Goal: Transaction & Acquisition: Purchase product/service

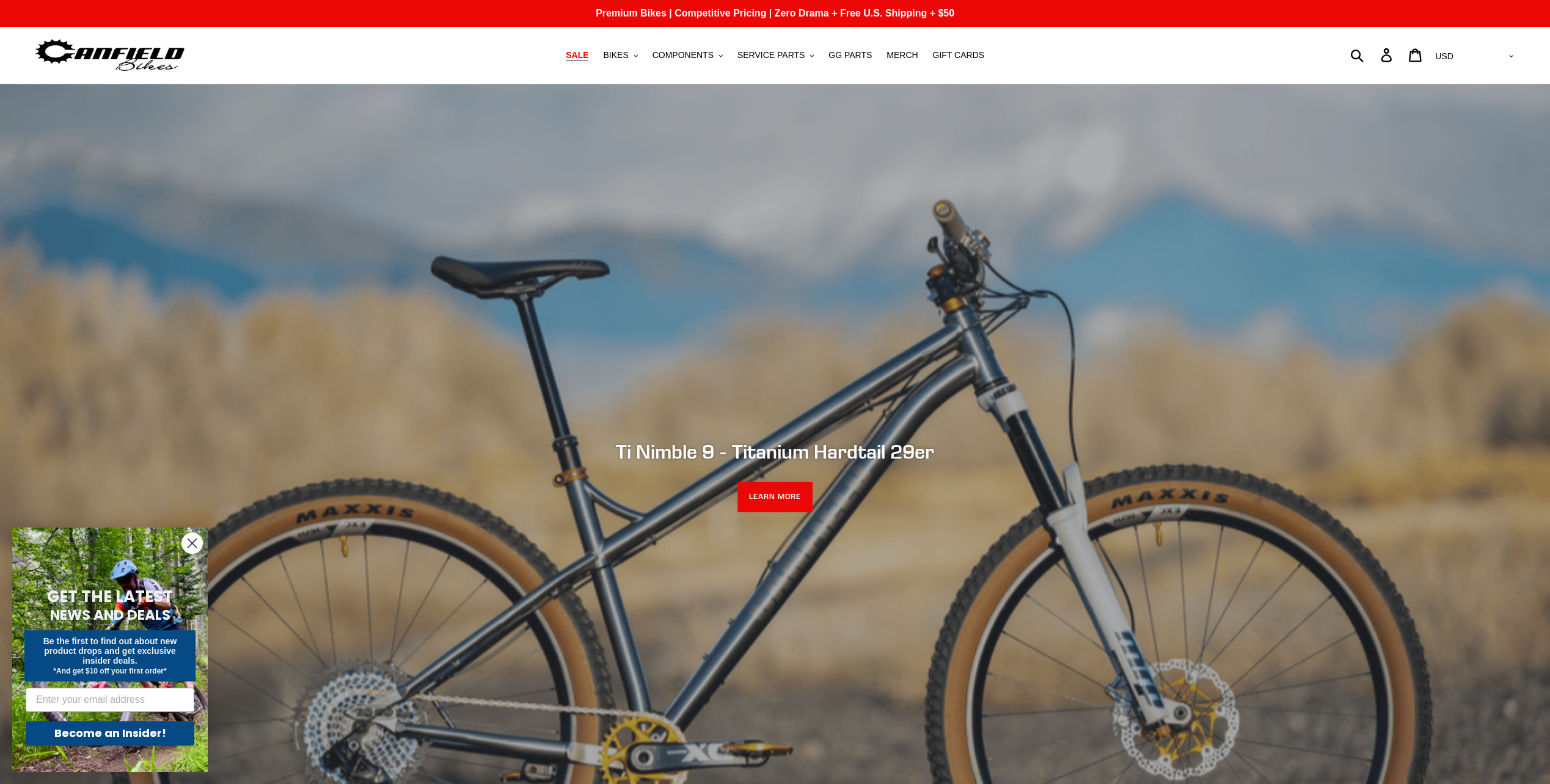
click at [589, 55] on span "SALE" at bounding box center [576, 55] width 22 height 10
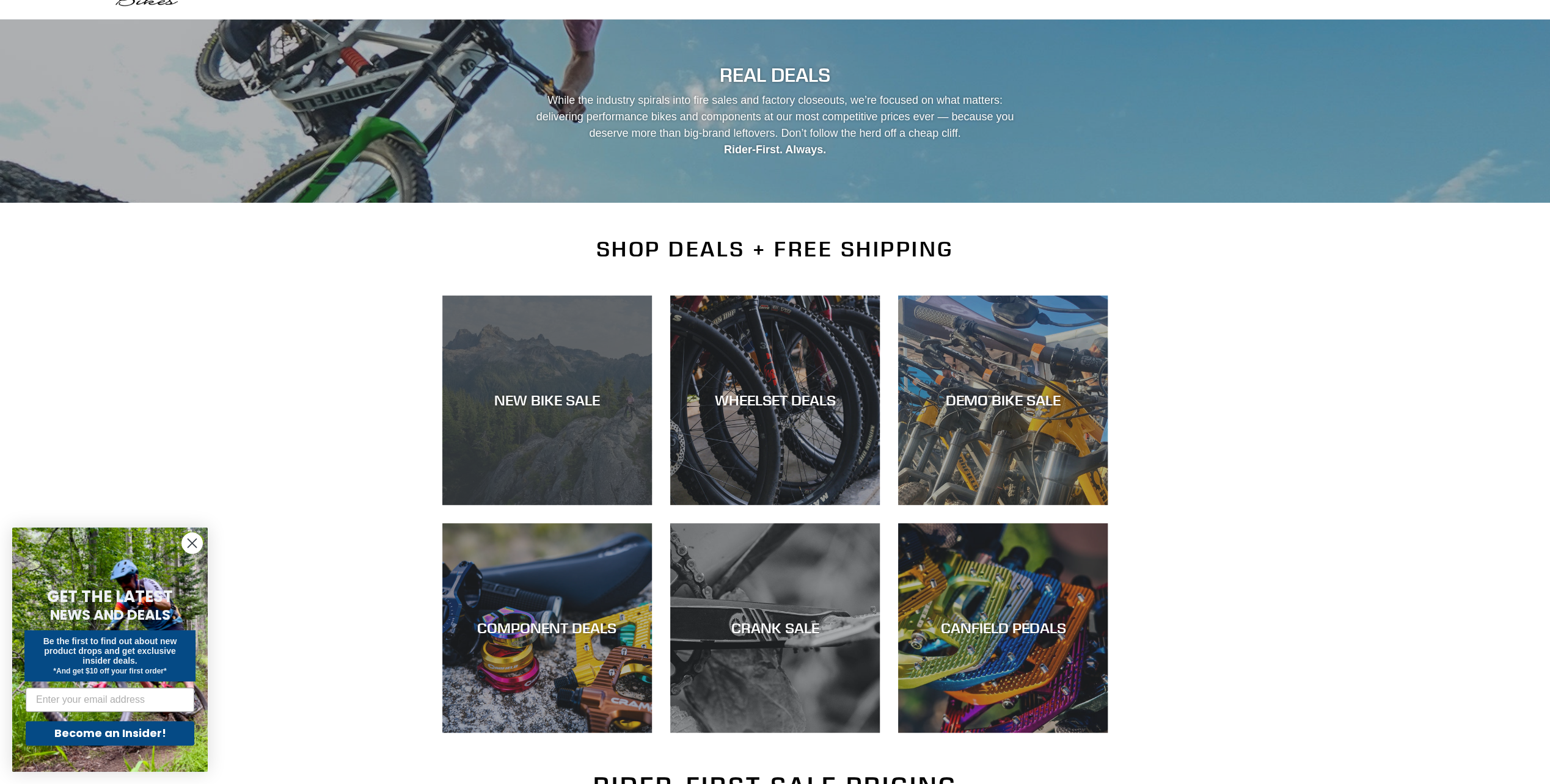
scroll to position [122, 0]
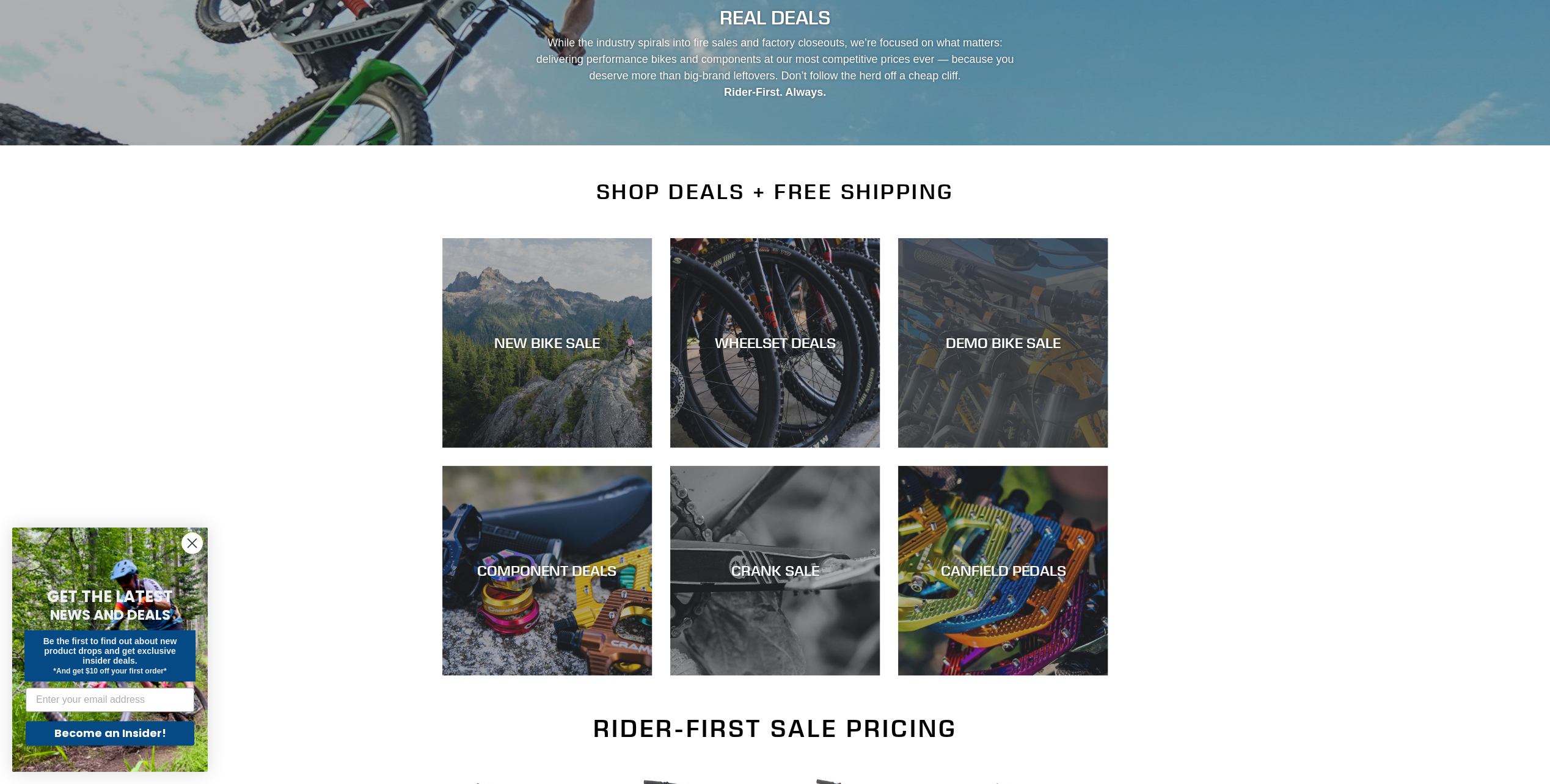
click at [1016, 447] on div "DEMO BIKE SALE" at bounding box center [1002, 447] width 210 height 0
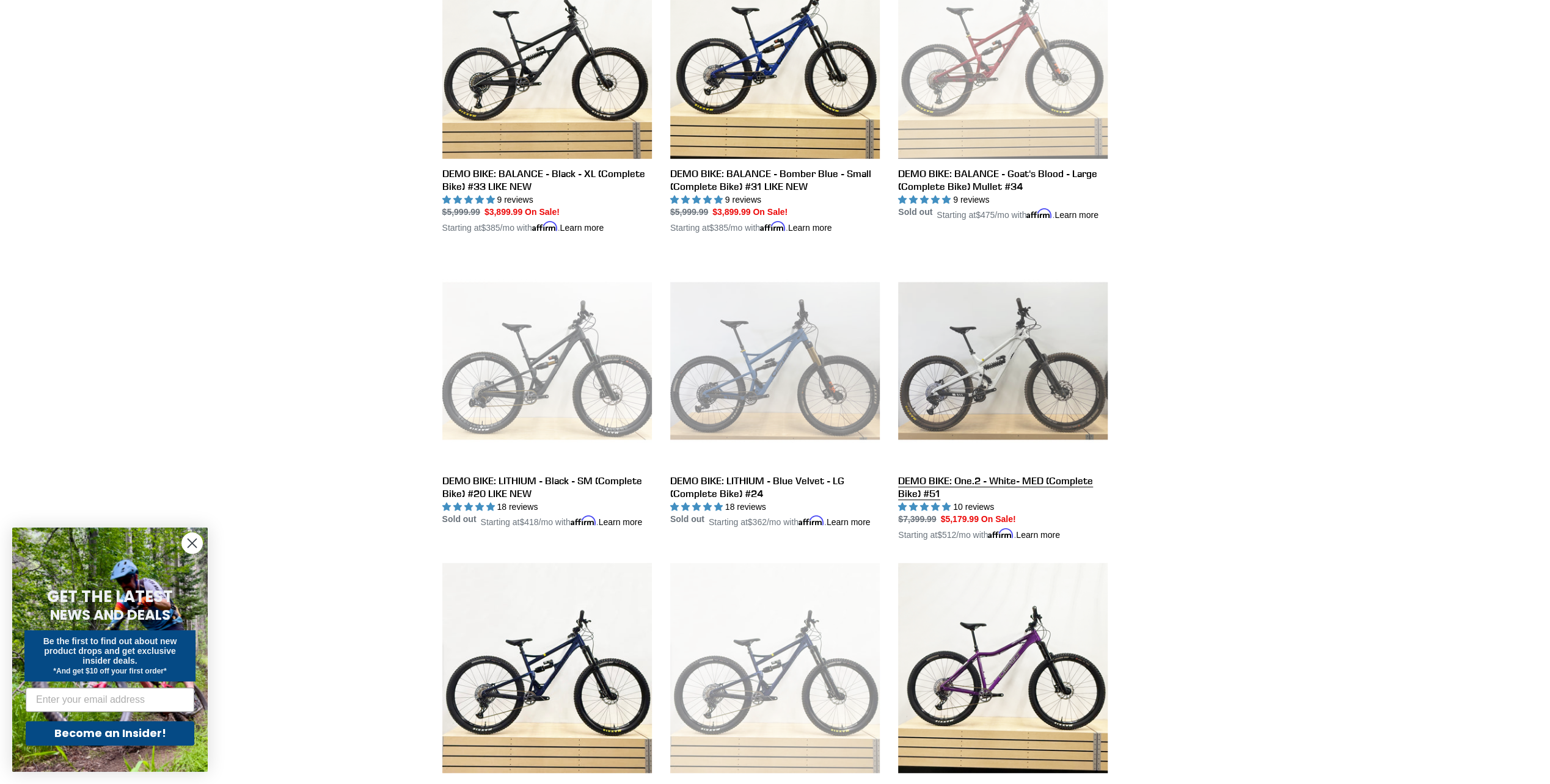
scroll to position [428, 0]
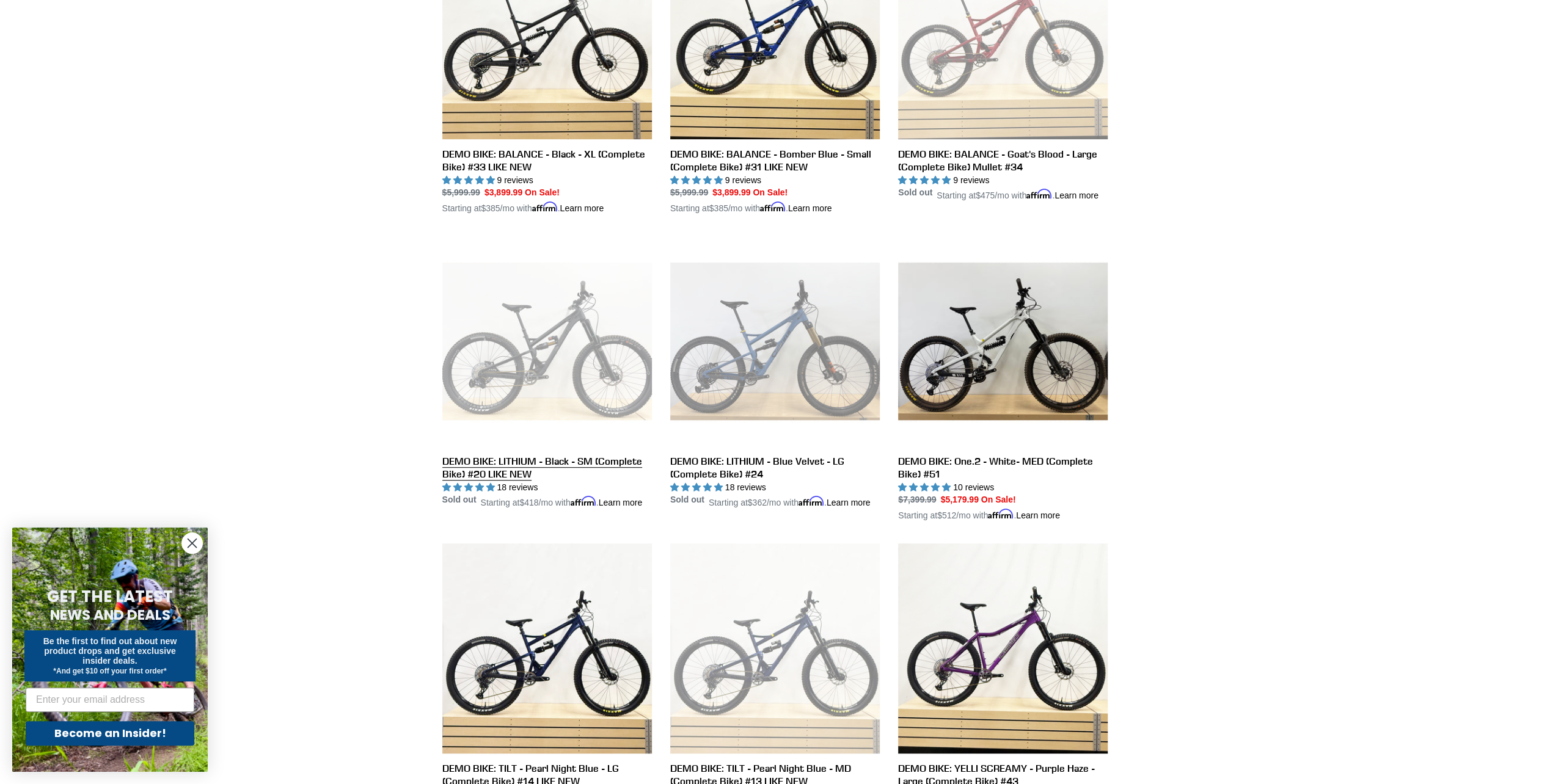
click at [549, 373] on link "DEMO BIKE: LITHIUM - Black - SM (Complete Bike) #20 LIKE NEW" at bounding box center [547, 373] width 210 height 273
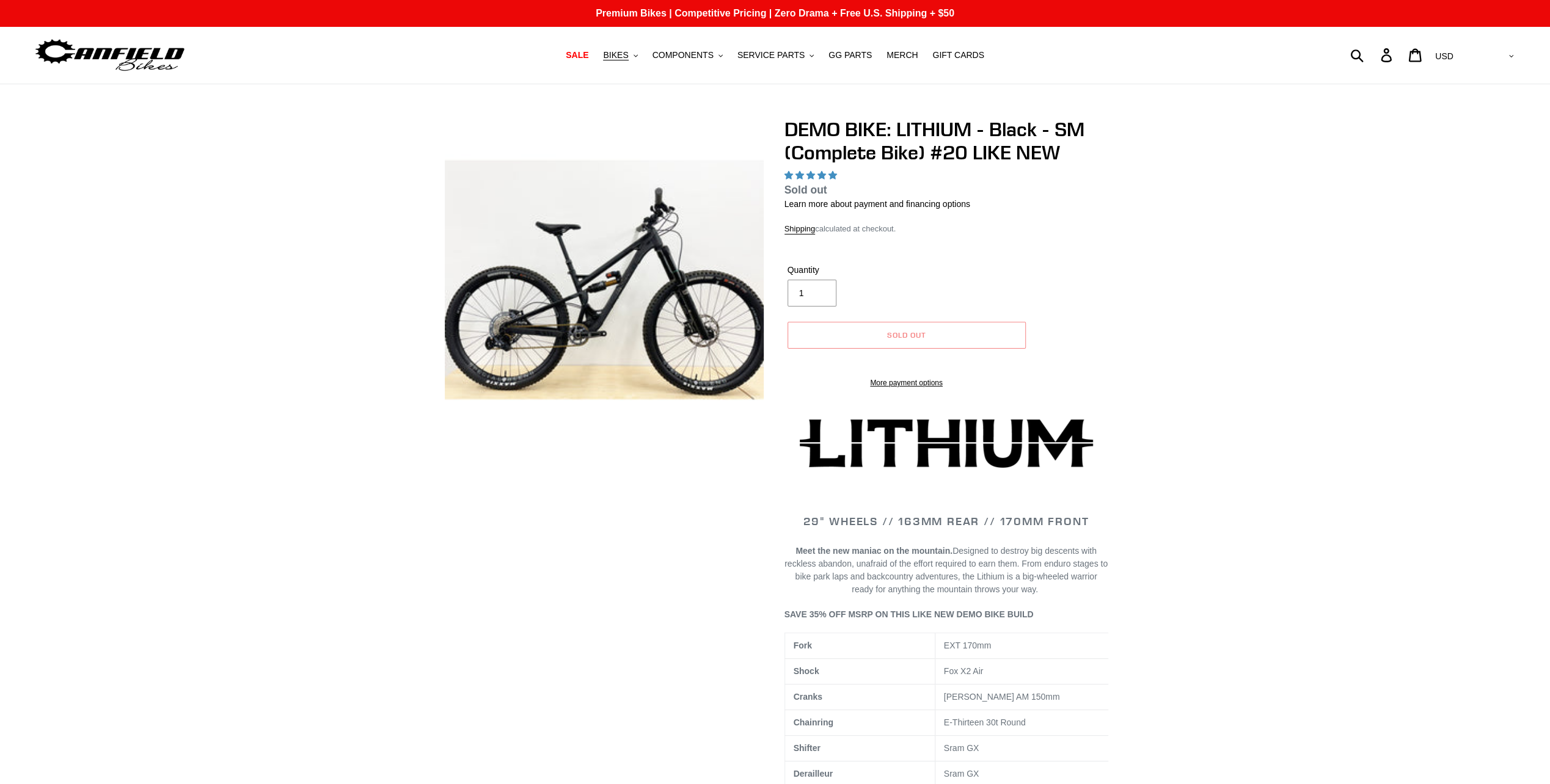
select select "highest-rating"
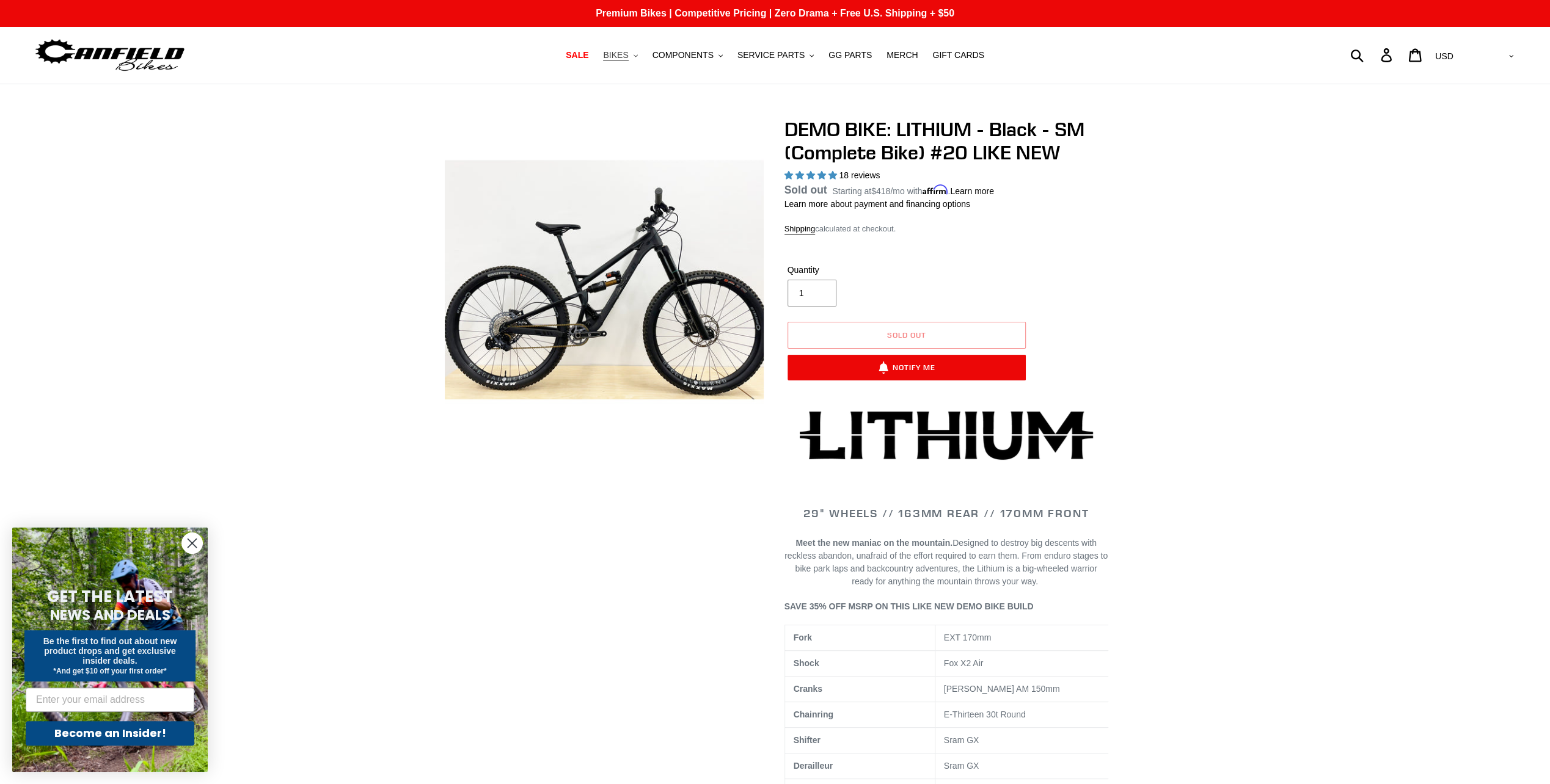
click at [628, 57] on span "BIKES" at bounding box center [615, 55] width 25 height 10
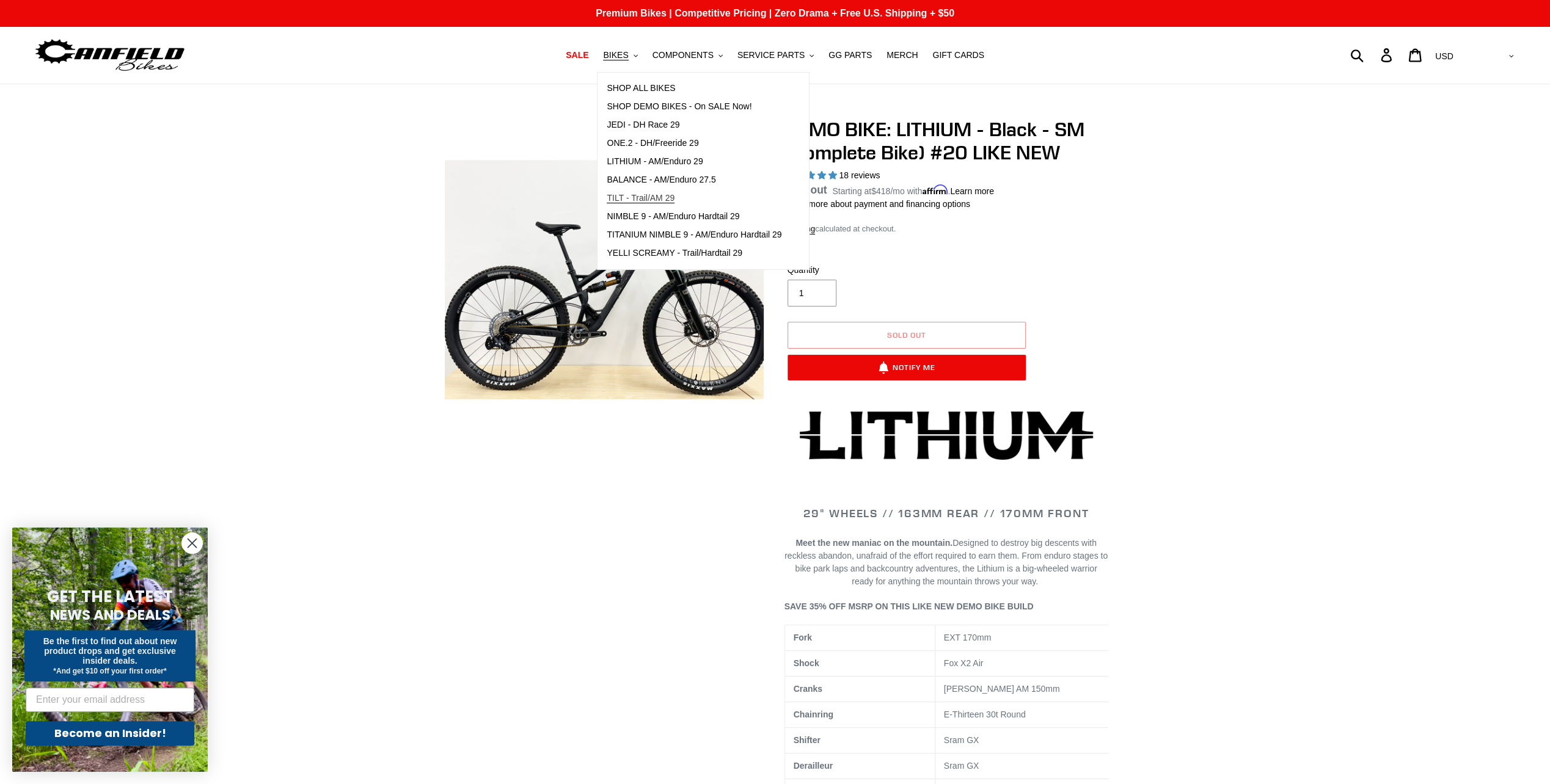
click at [651, 198] on span "TILT - Trail/AM 29" at bounding box center [640, 198] width 68 height 10
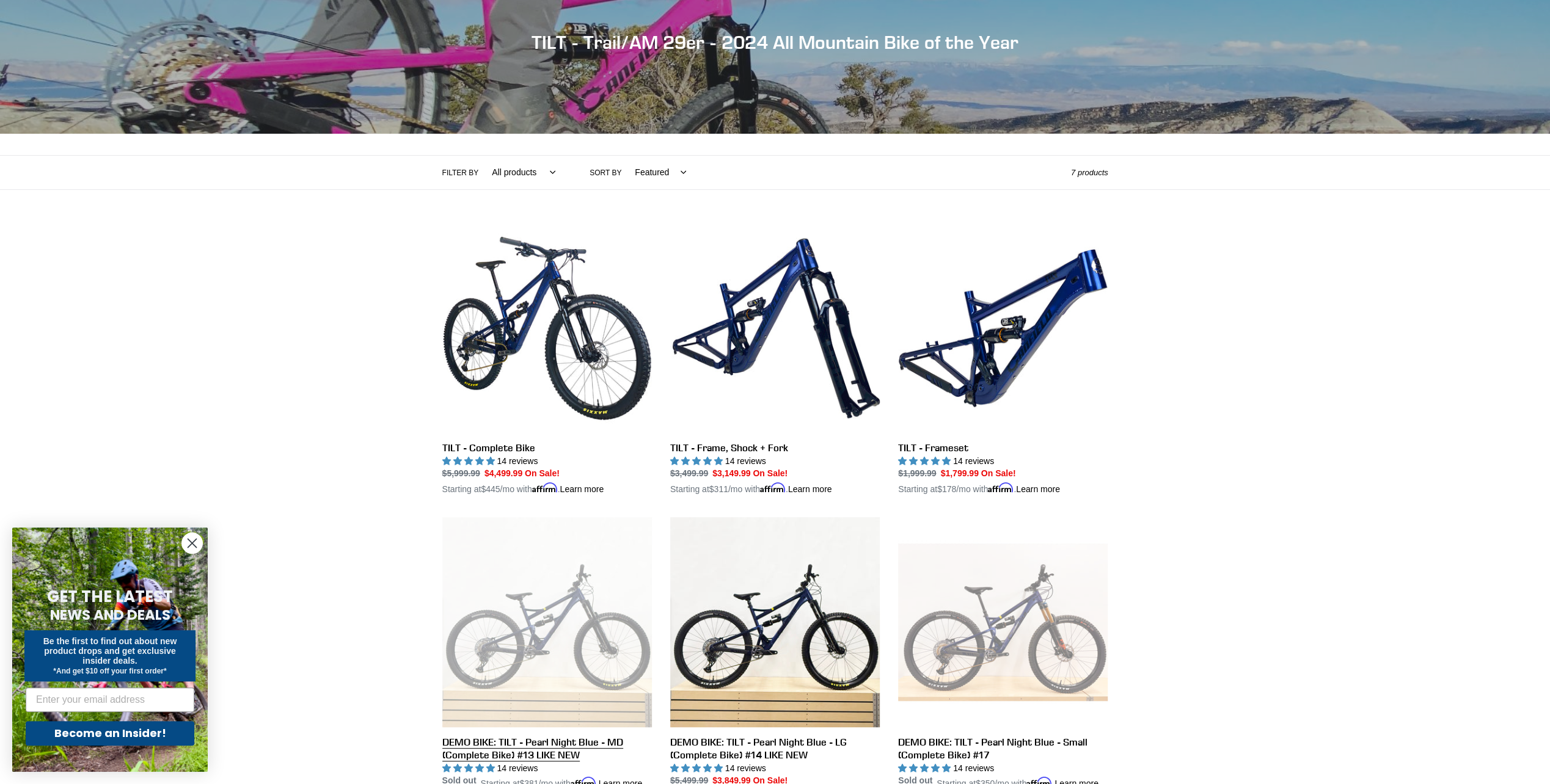
scroll to position [367, 0]
